Goal: Entertainment & Leisure: Consume media (video, audio)

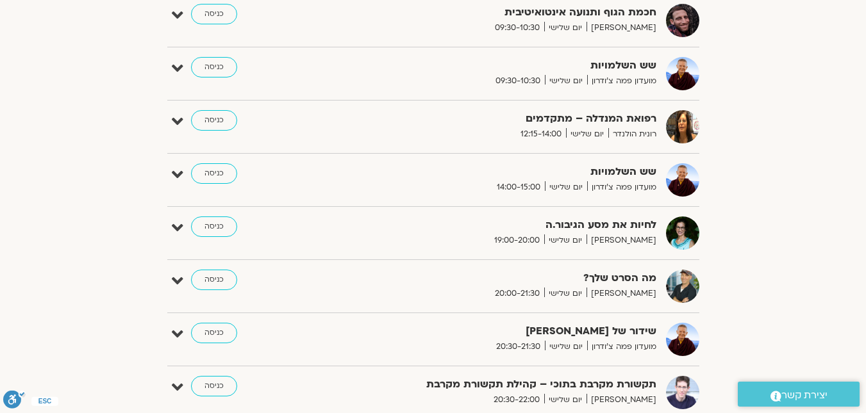
scroll to position [479, 0]
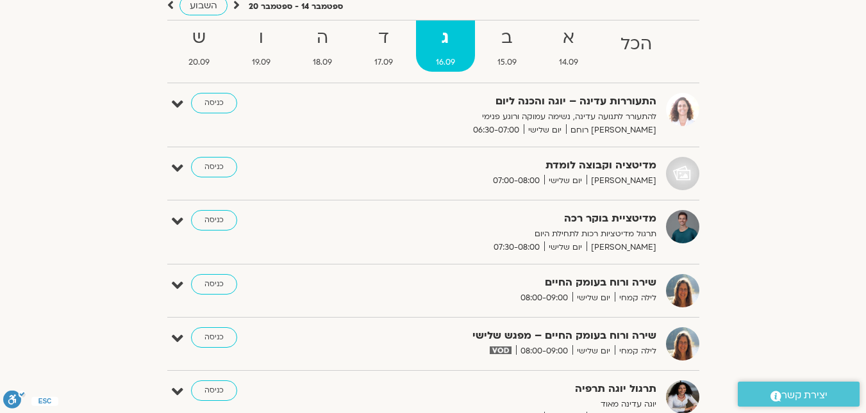
scroll to position [122, 0]
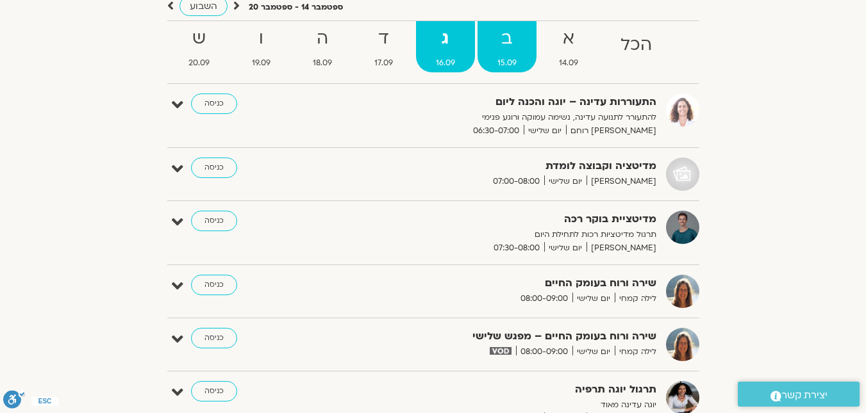
click at [506, 45] on strong "ב" at bounding box center [507, 38] width 59 height 29
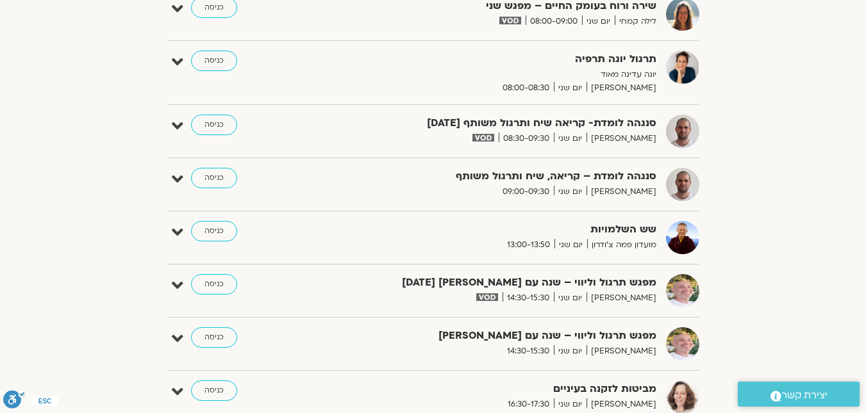
scroll to position [699, 0]
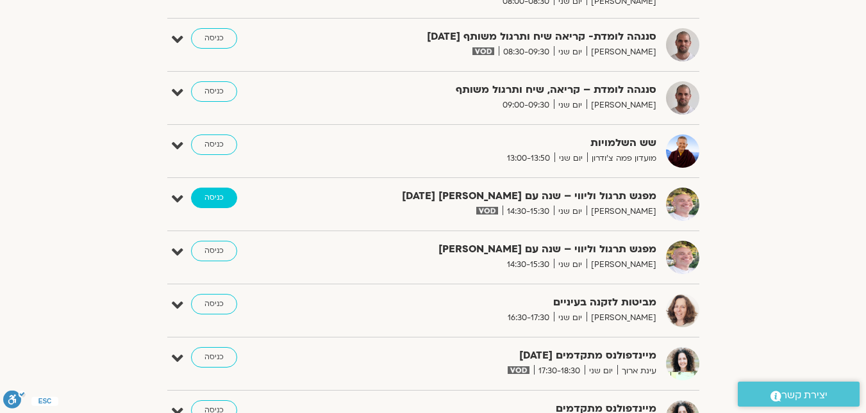
click at [228, 197] on link "כניסה" at bounding box center [214, 198] width 46 height 21
